Goal: Navigation & Orientation: Find specific page/section

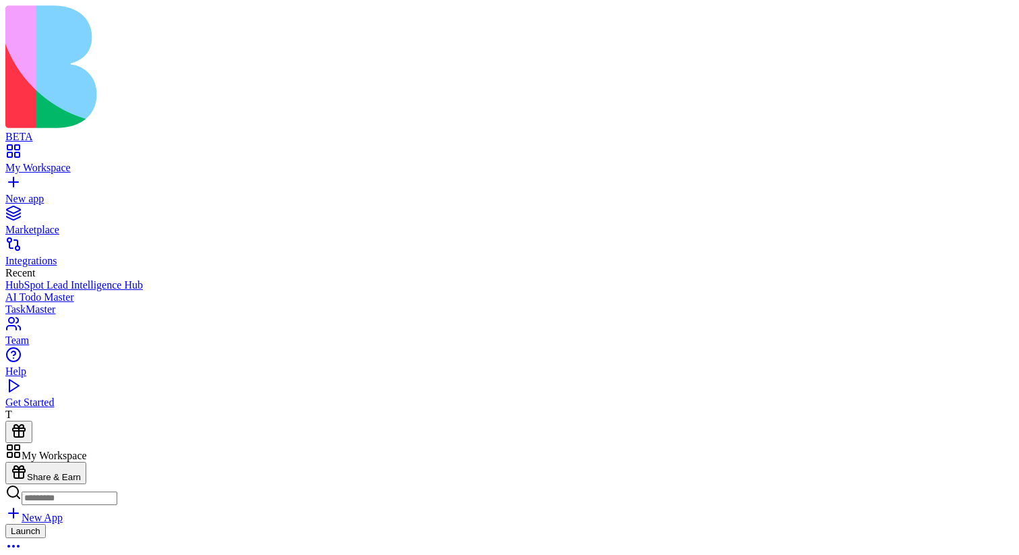
click at [357, 524] on div "Launch" at bounding box center [509, 540] width 1008 height 33
click at [38, 484] on link at bounding box center [21, 489] width 32 height 11
click at [13, 150] on link "My Workspace" at bounding box center [509, 162] width 1008 height 24
click at [59, 162] on div "My Workspace" at bounding box center [509, 168] width 1008 height 12
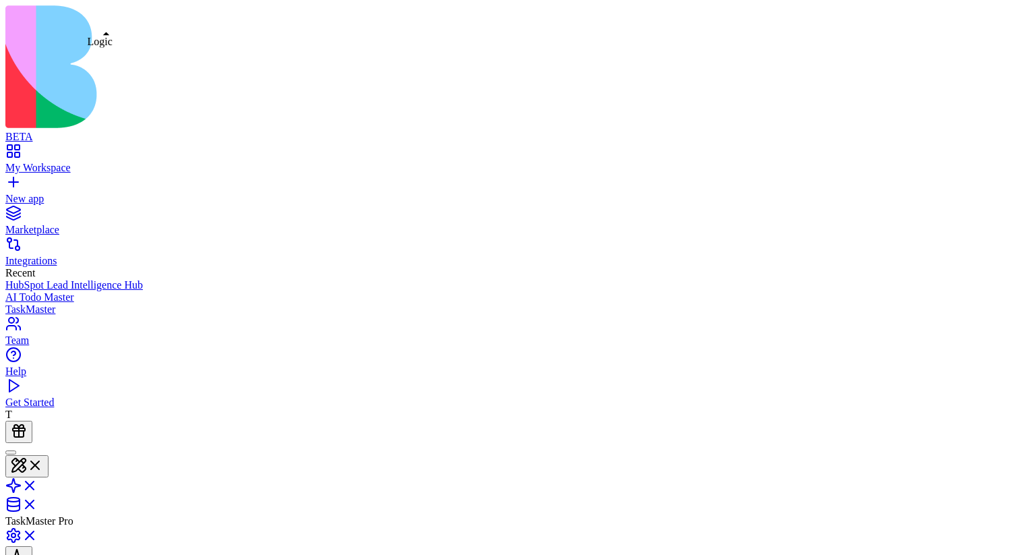
click at [38, 484] on link at bounding box center [21, 489] width 32 height 11
click at [24, 150] on link "My Workspace" at bounding box center [509, 162] width 1008 height 24
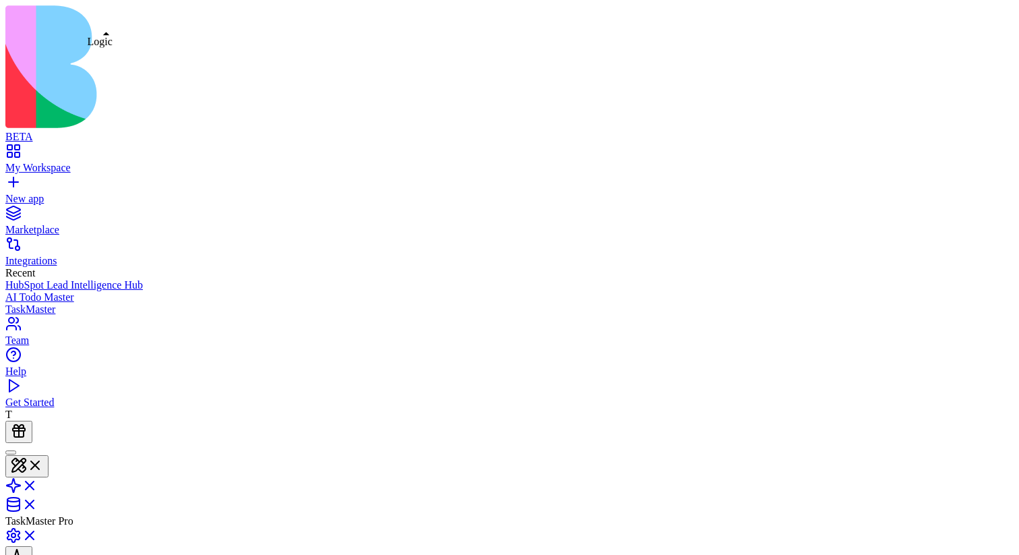
click at [38, 484] on link at bounding box center [21, 489] width 32 height 11
click at [22, 150] on link "My Workspace" at bounding box center [509, 162] width 1008 height 24
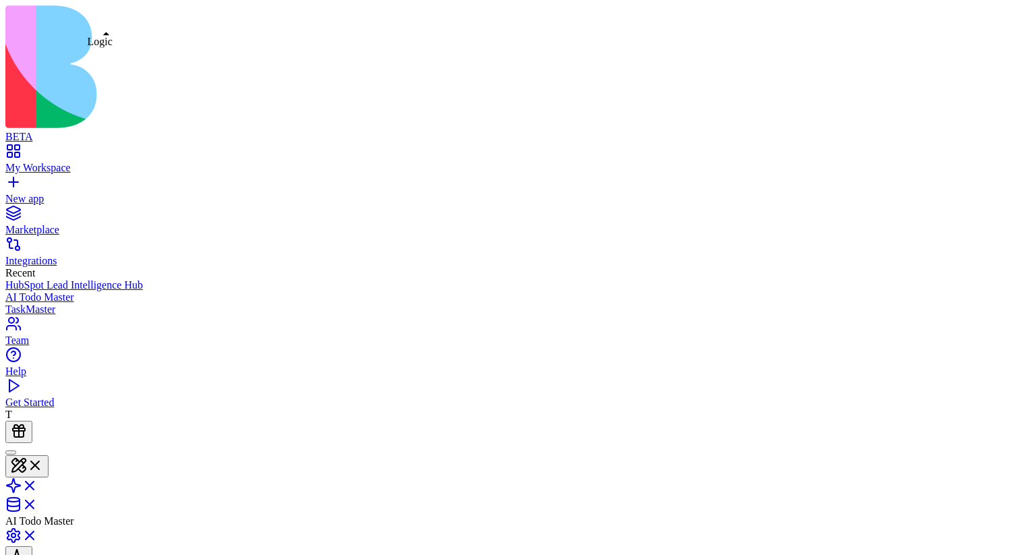
click at [38, 484] on link at bounding box center [21, 489] width 32 height 11
